Goal: Book appointment/travel/reservation

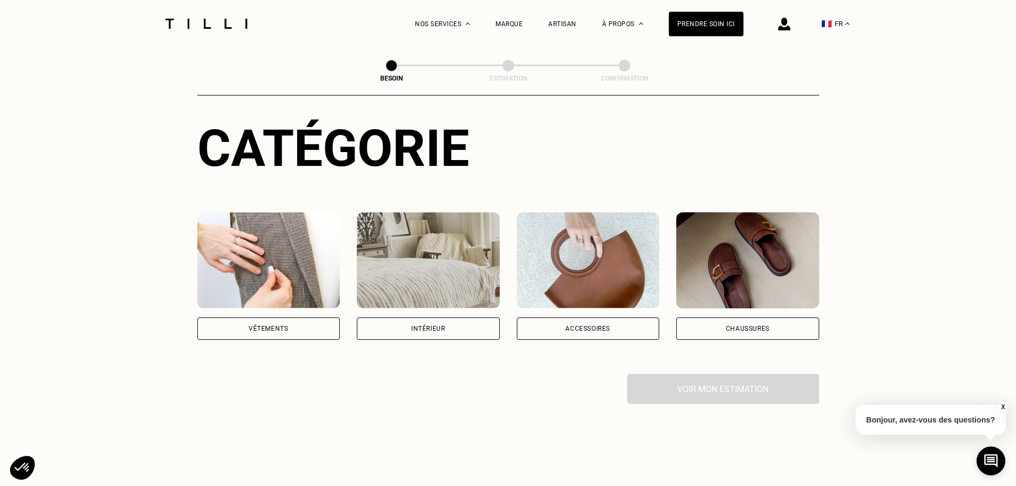
scroll to position [107, 0]
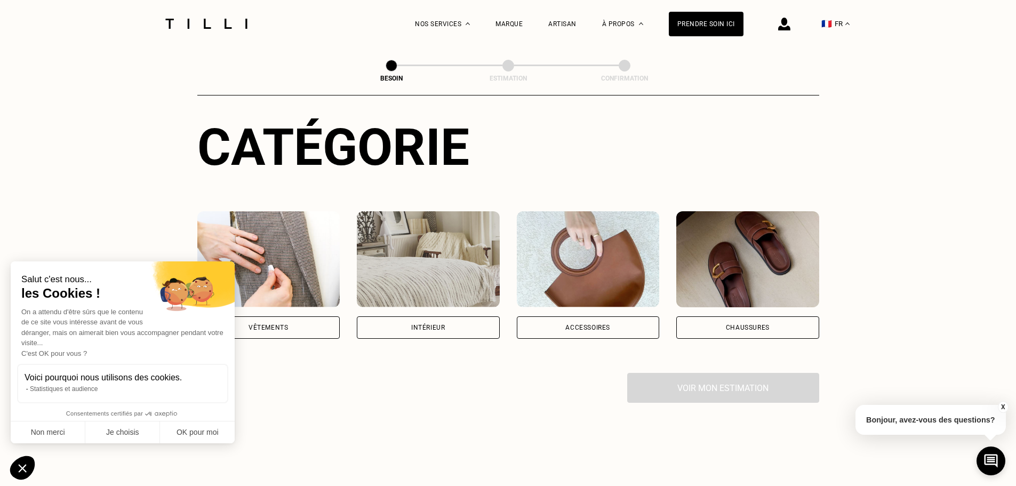
click at [440, 236] on img at bounding box center [428, 259] width 143 height 96
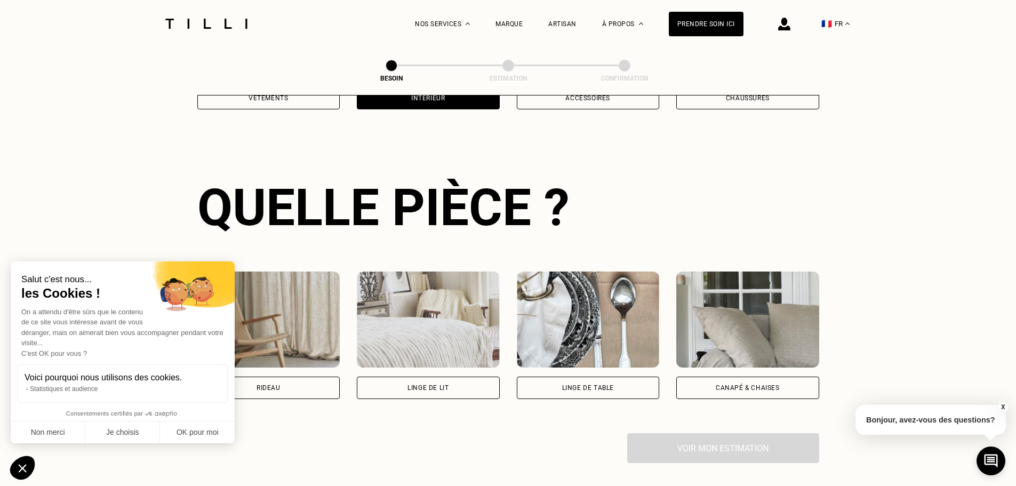
scroll to position [349, 0]
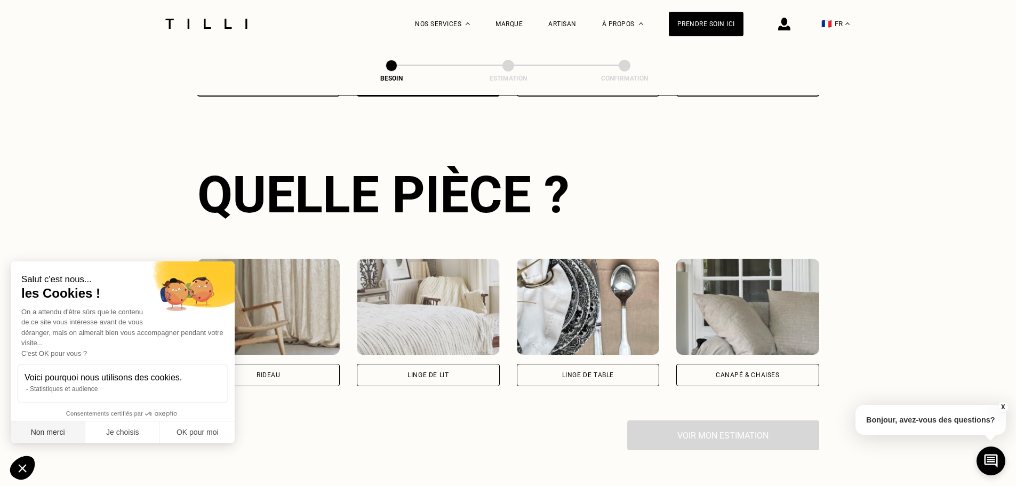
click at [58, 436] on button "Non merci" at bounding box center [48, 432] width 75 height 22
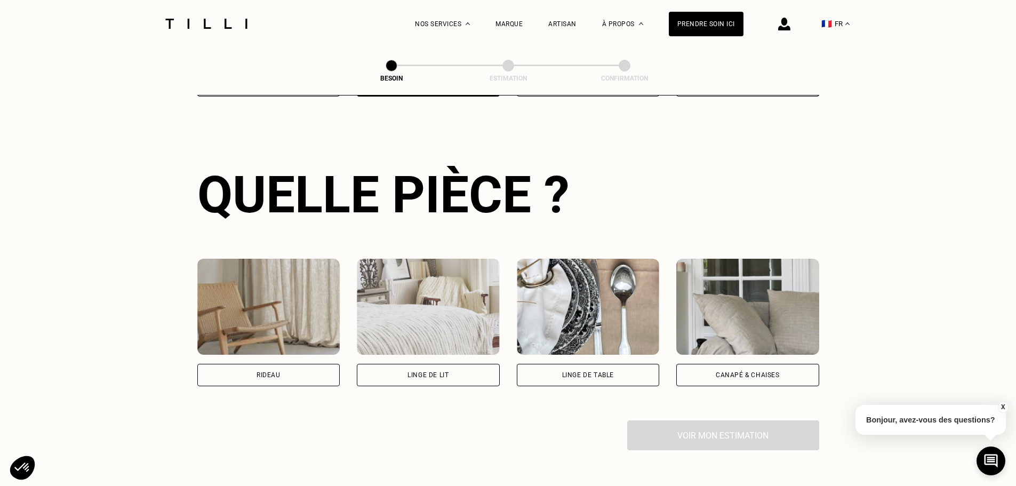
click at [284, 372] on div "Rideau" at bounding box center [268, 375] width 143 height 22
select select "FR"
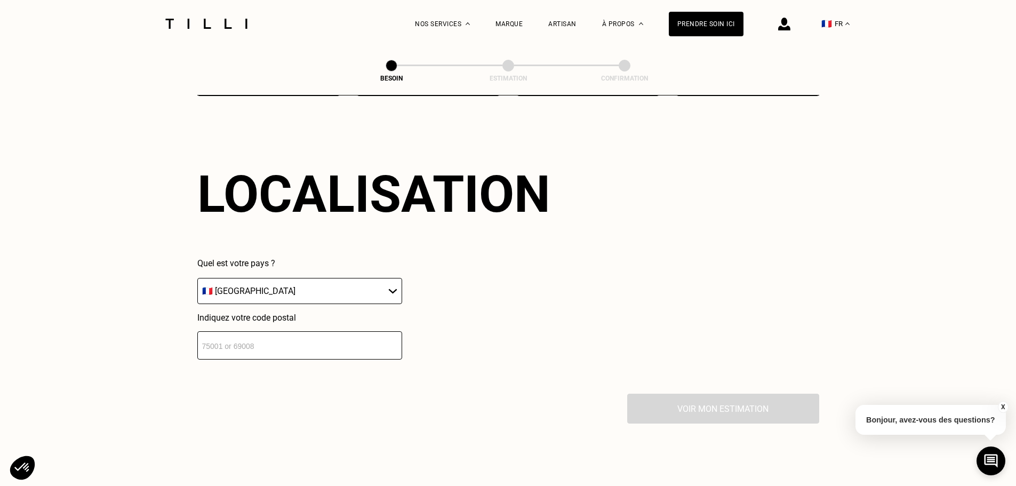
scroll to position [640, 0]
click at [267, 337] on input "number" at bounding box center [299, 344] width 205 height 28
type input "54790"
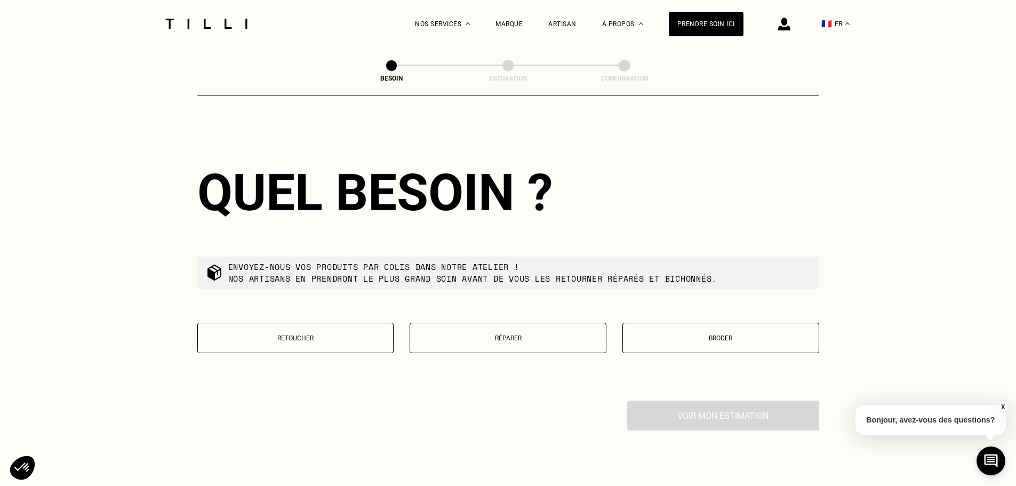
scroll to position [905, 0]
click at [309, 323] on button "Retoucher" at bounding box center [295, 337] width 197 height 30
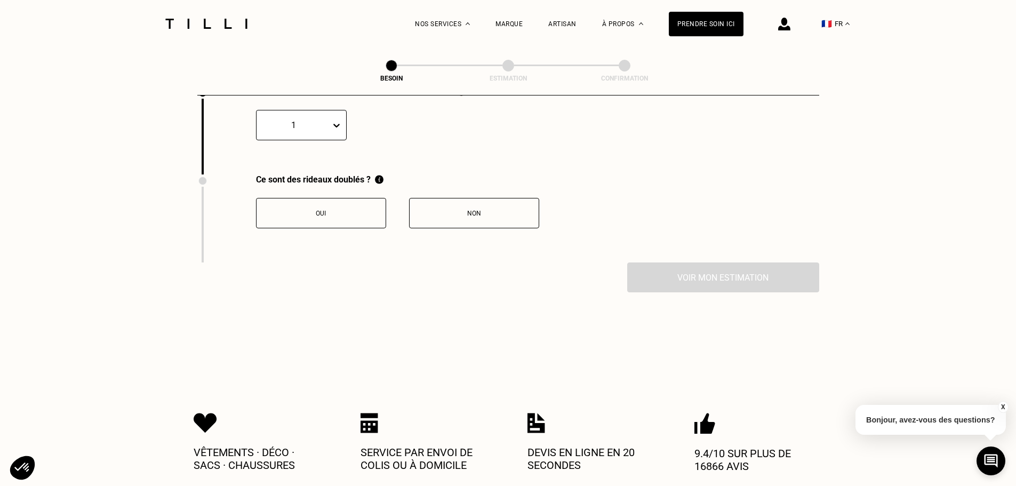
scroll to position [1165, 0]
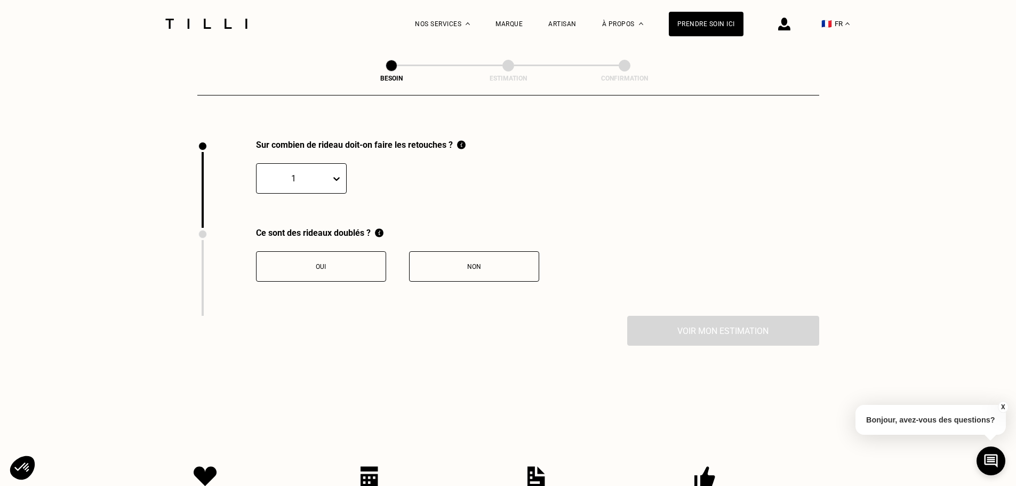
click at [324, 180] on div "1" at bounding box center [301, 178] width 91 height 30
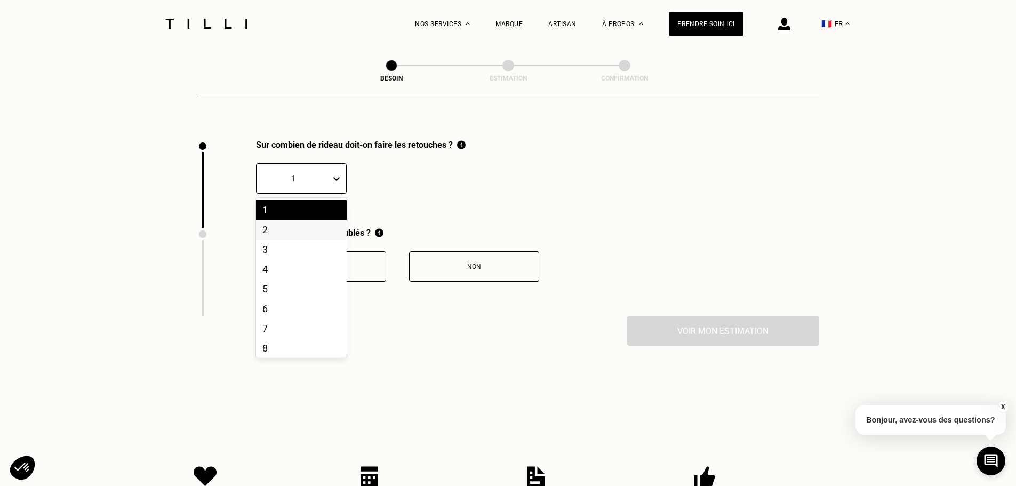
click at [304, 223] on div "2" at bounding box center [301, 230] width 91 height 20
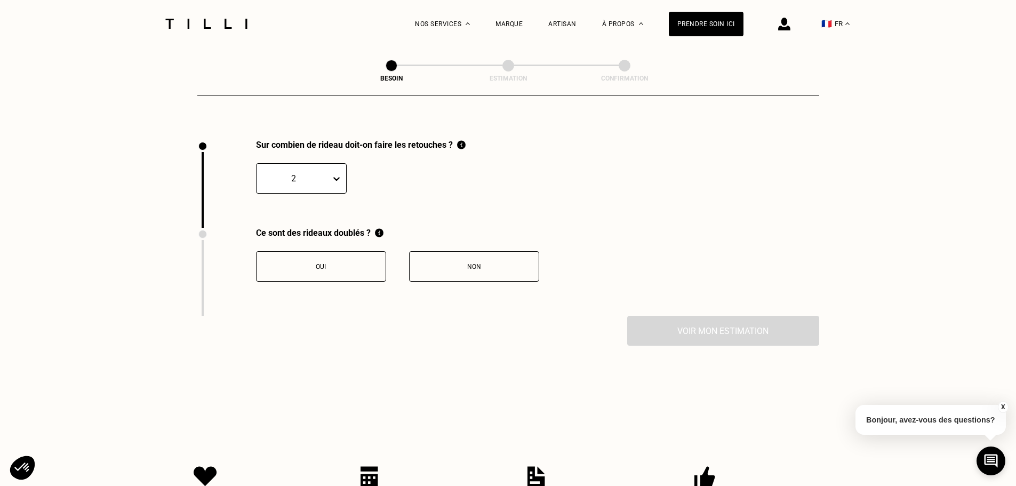
click at [347, 263] on div "Oui" at bounding box center [321, 266] width 118 height 7
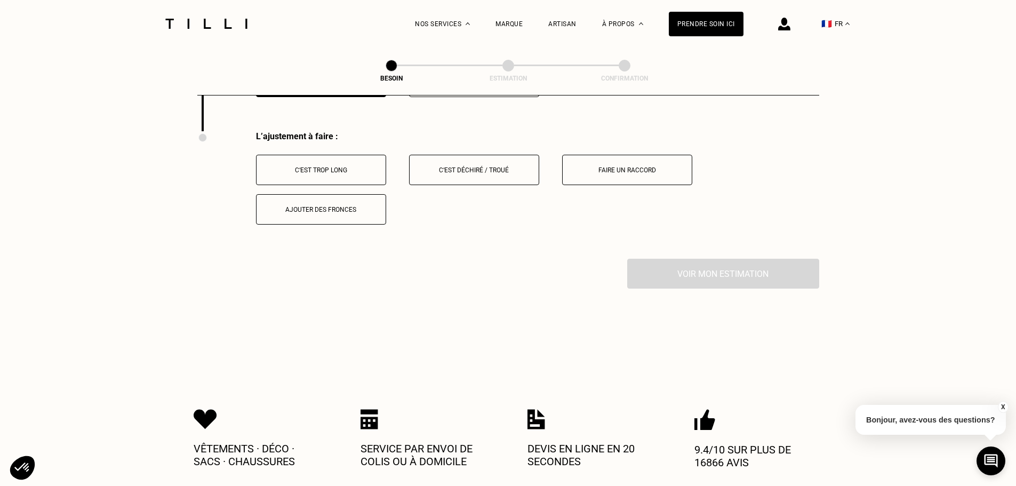
scroll to position [1355, 0]
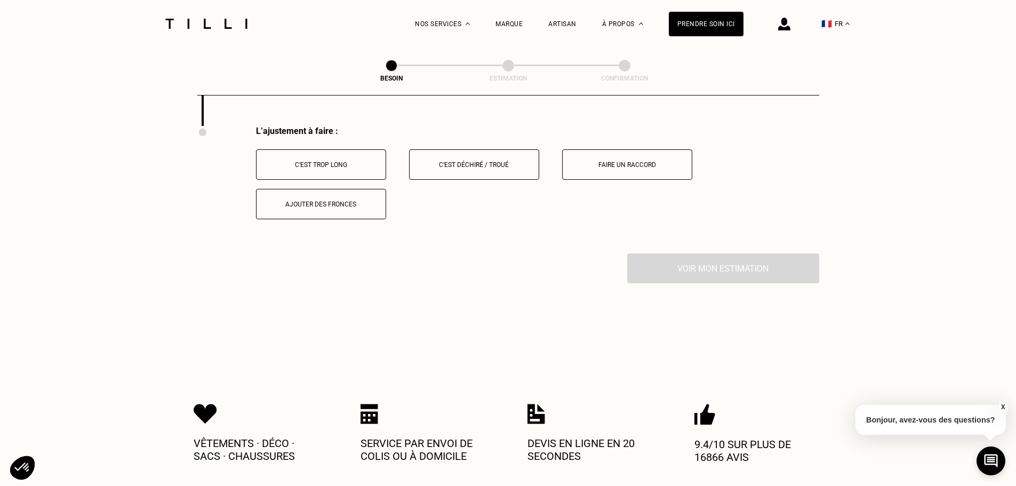
click at [340, 161] on div "C‘est trop long" at bounding box center [321, 164] width 118 height 7
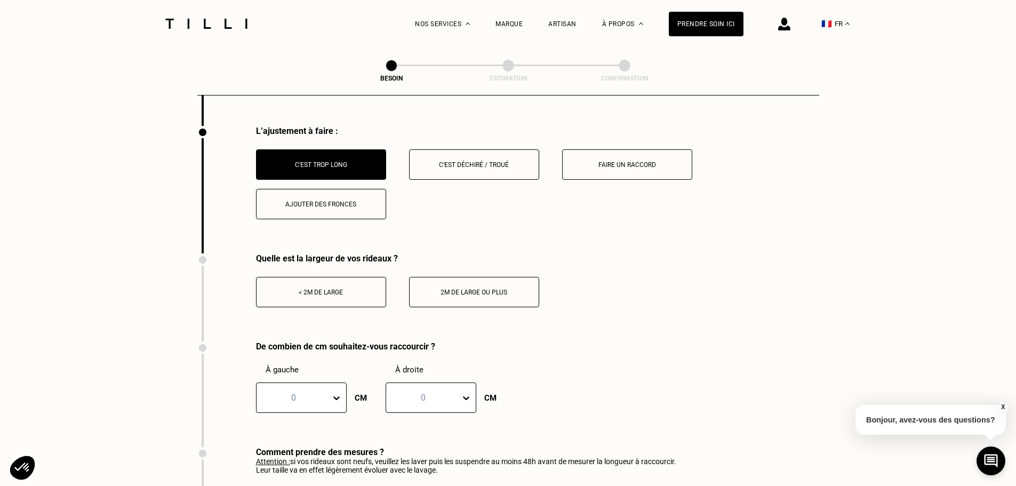
click at [356, 289] on div "< 2m de large" at bounding box center [321, 292] width 118 height 7
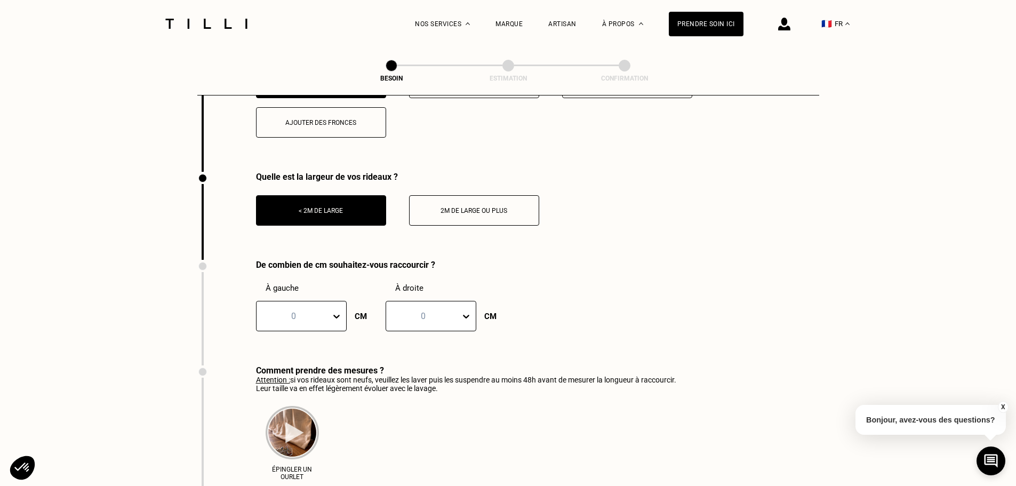
click at [329, 331] on div "0" at bounding box center [301, 316] width 91 height 30
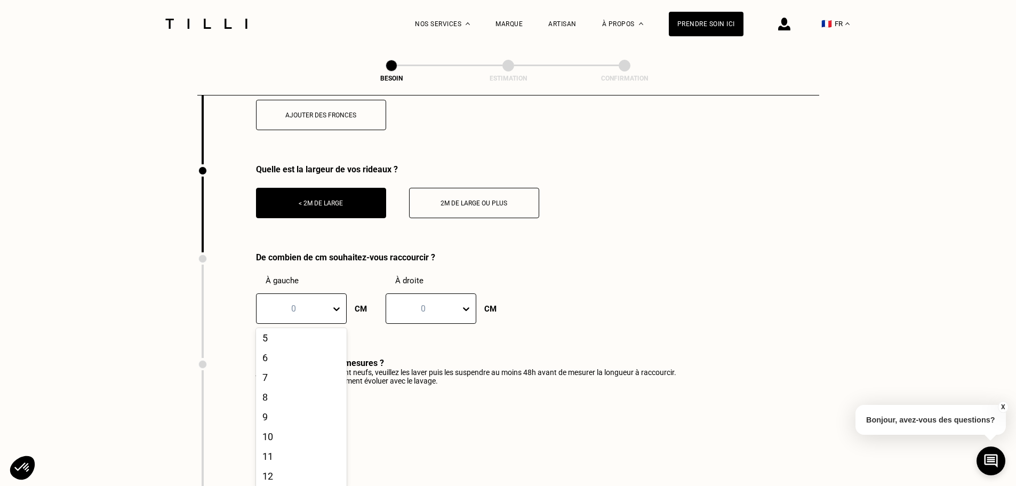
scroll to position [320, 0]
click at [289, 405] on div "19" at bounding box center [301, 395] width 91 height 20
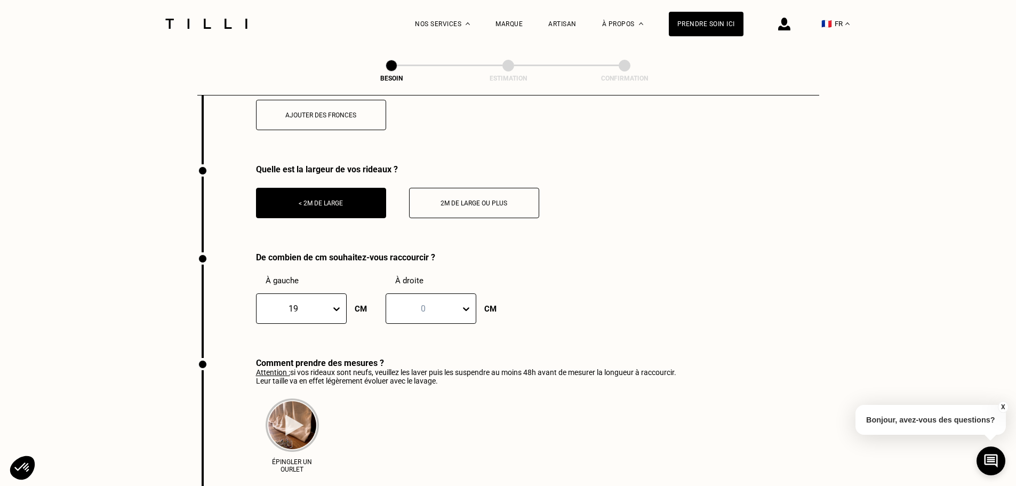
click at [436, 303] on div at bounding box center [423, 308] width 63 height 12
click at [412, 401] on div "19" at bounding box center [431, 395] width 91 height 20
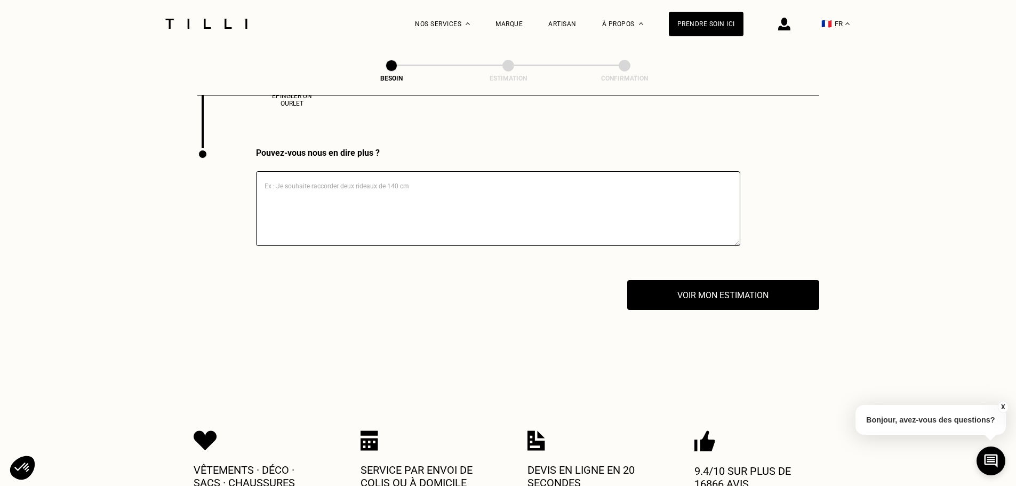
scroll to position [1764, 0]
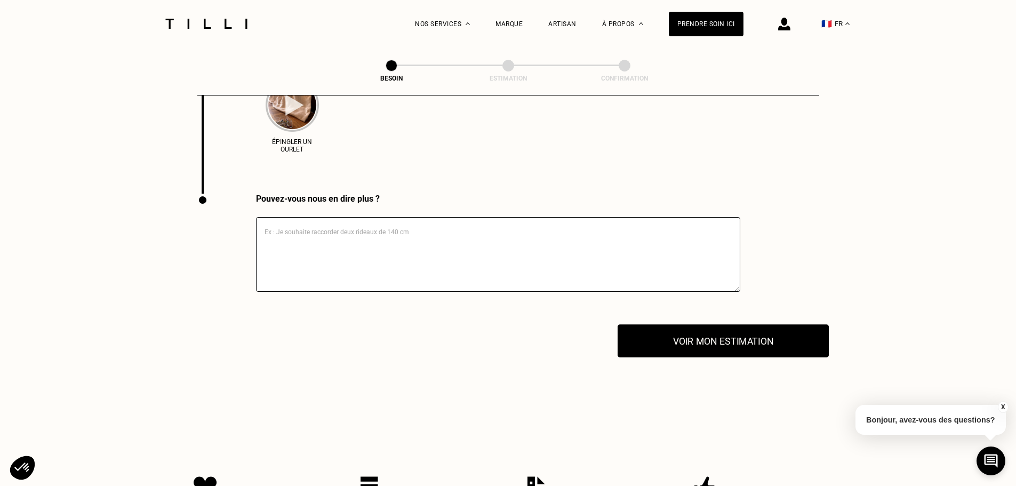
click at [673, 339] on button "Voir mon estimation" at bounding box center [723, 340] width 211 height 33
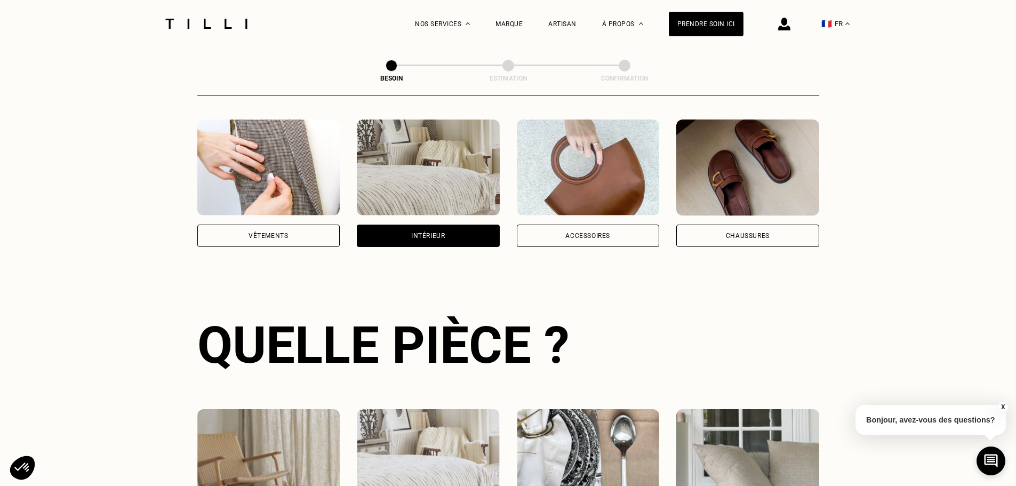
scroll to position [0, 0]
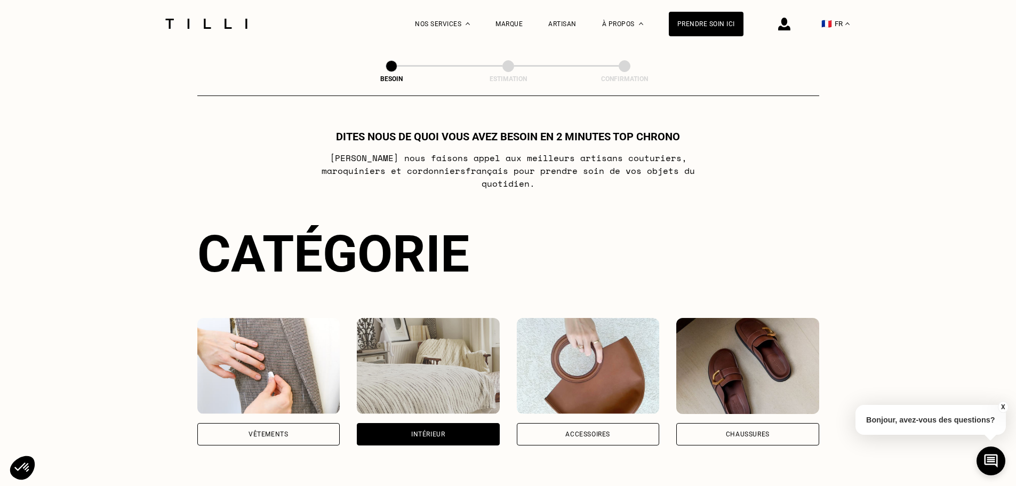
drag, startPoint x: 450, startPoint y: 267, endPoint x: 458, endPoint y: 140, distance: 127.7
